Goal: Task Accomplishment & Management: Manage account settings

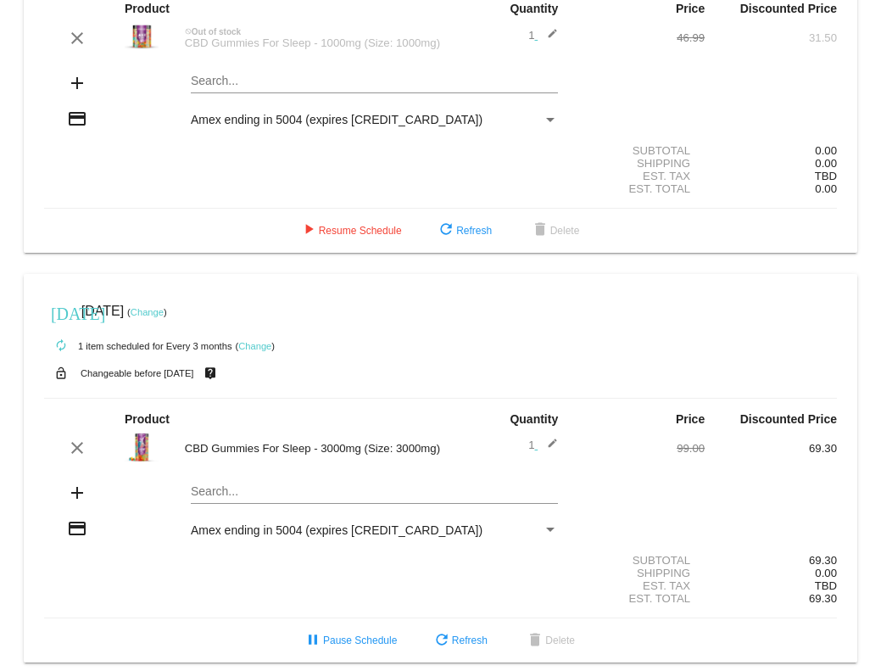
scroll to position [158, 0]
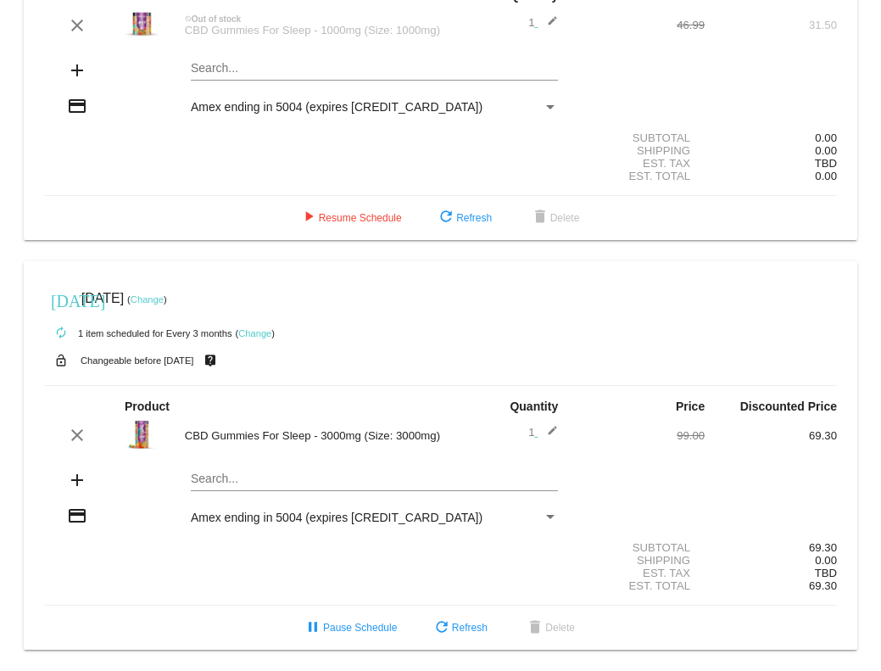
click at [164, 294] on link "Change" at bounding box center [147, 299] width 33 height 10
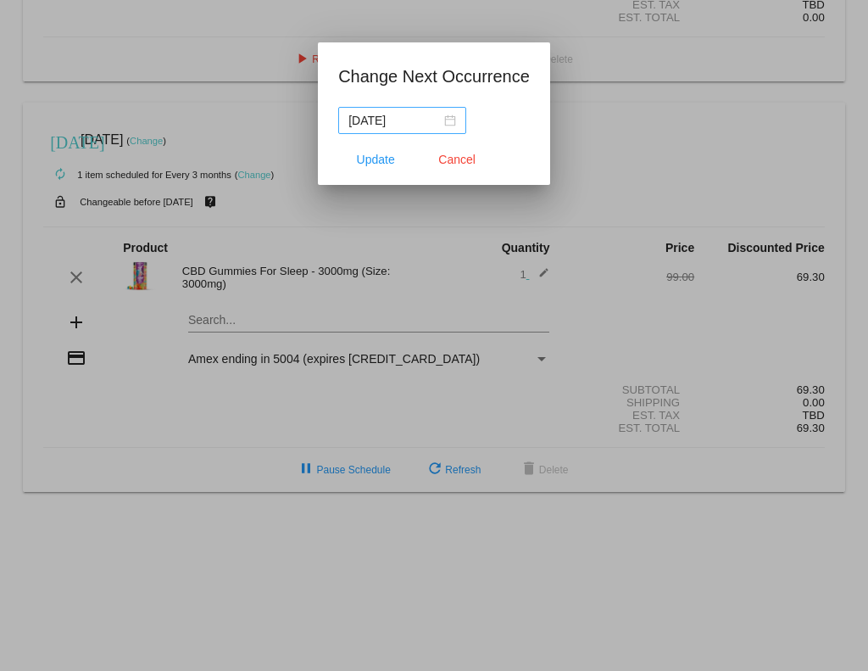
click at [448, 120] on div "[DATE]" at bounding box center [403, 120] width 108 height 19
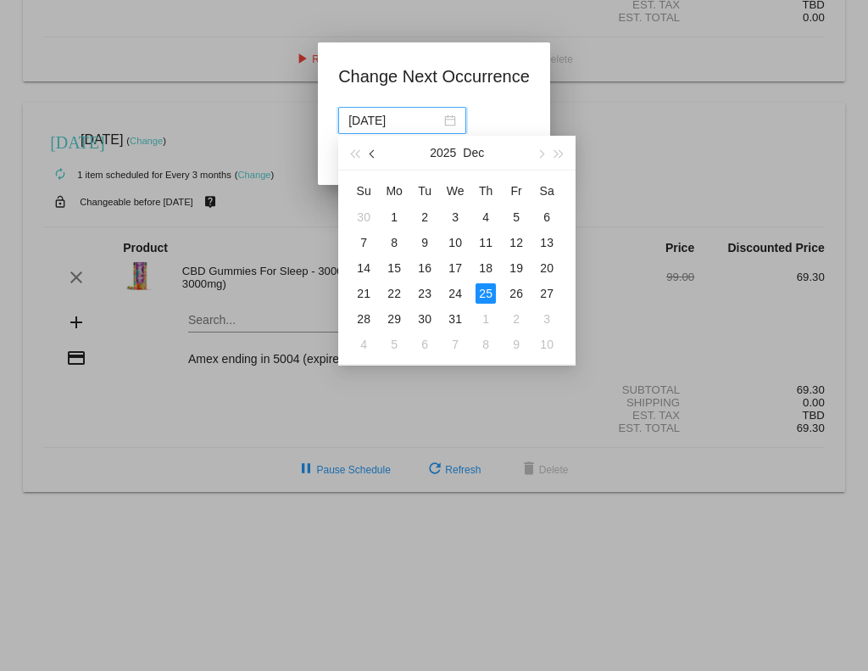
click at [371, 152] on span "button" at bounding box center [374, 153] width 8 height 8
click at [371, 151] on span "button" at bounding box center [374, 153] width 8 height 8
click at [551, 295] on div "27" at bounding box center [547, 293] width 20 height 20
type input "[DATE]"
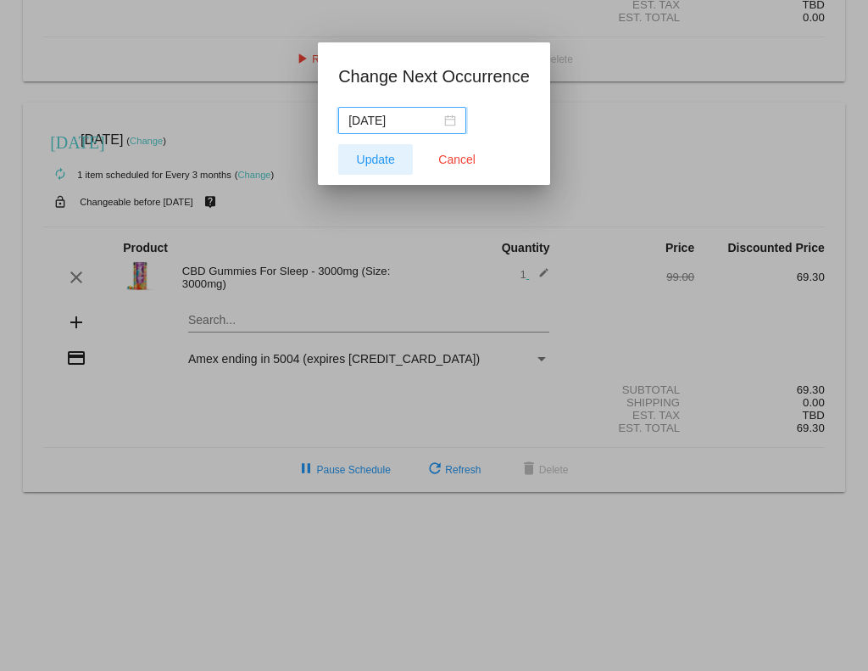
click at [367, 162] on span "Update" at bounding box center [376, 160] width 38 height 14
